Goal: Task Accomplishment & Management: Manage account settings

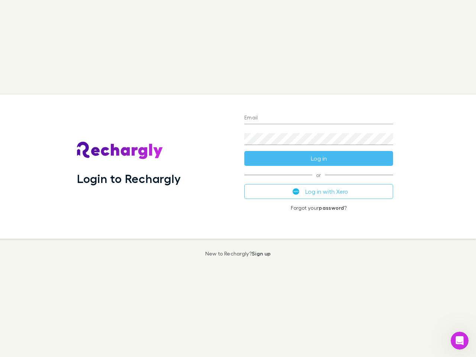
click at [238, 178] on div "Login to Rechargly" at bounding box center [154, 166] width 167 height 144
click at [319, 118] on input "Email" at bounding box center [318, 118] width 149 height 12
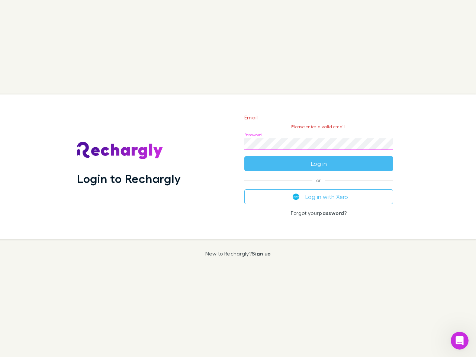
click at [319, 158] on form "Email Please enter a valid email. Password Log in" at bounding box center [318, 138] width 149 height 65
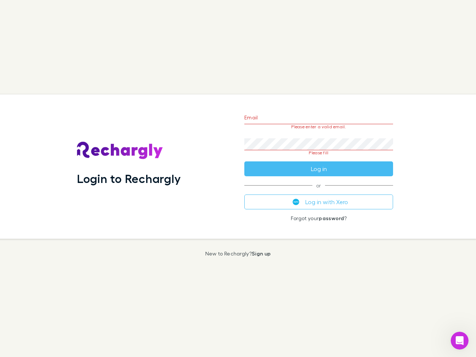
click at [319, 191] on div "Email Please enter a valid email. Password Please fill Log in or Log in with Xe…" at bounding box center [318, 166] width 161 height 144
click at [459, 341] on icon "Open Intercom Messenger" at bounding box center [460, 341] width 12 height 12
